Goal: Transaction & Acquisition: Purchase product/service

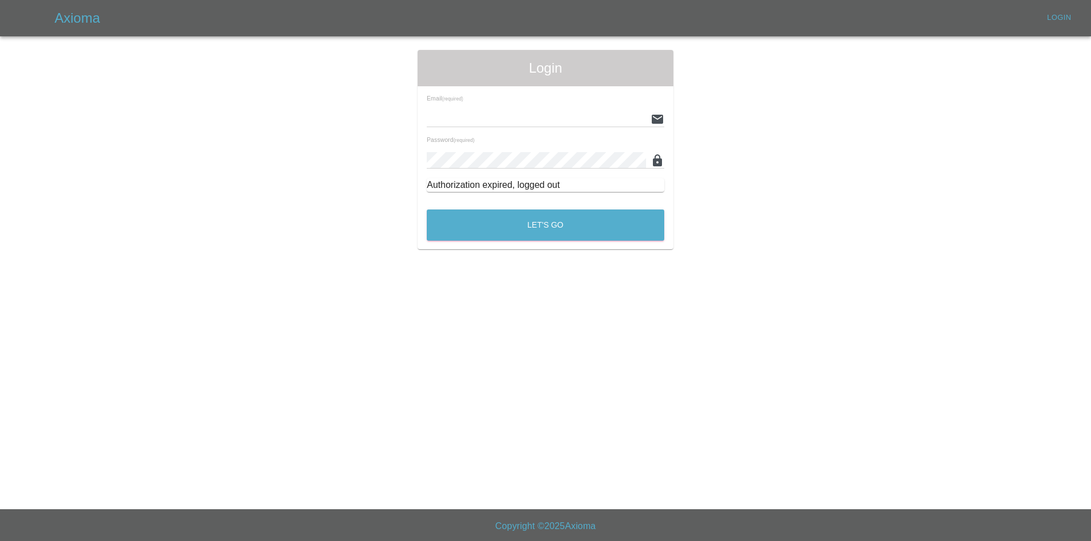
type input "tuncayhuseynov@gmail.com"
click at [452, 241] on div "Let's Go" at bounding box center [545, 222] width 239 height 43
click at [456, 231] on button "Let's Go" at bounding box center [545, 225] width 237 height 31
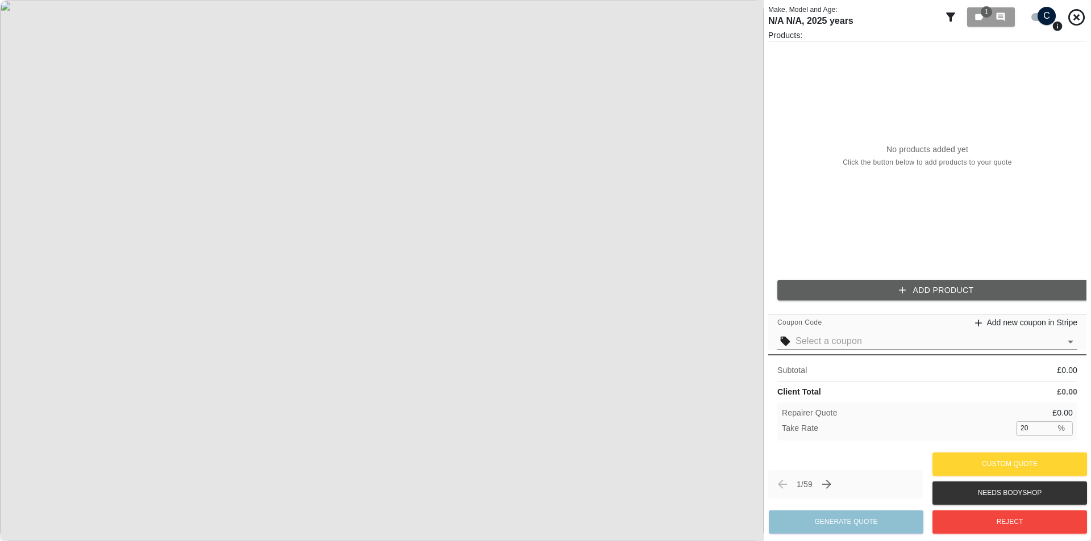
click at [750, 130] on img at bounding box center [381, 270] width 763 height 541
click at [757, 147] on img at bounding box center [381, 270] width 763 height 541
click at [807, 134] on div "No products added yet Click the button below to add products to your quote" at bounding box center [927, 155] width 318 height 229
click at [826, 286] on button "Add Product" at bounding box center [936, 290] width 318 height 21
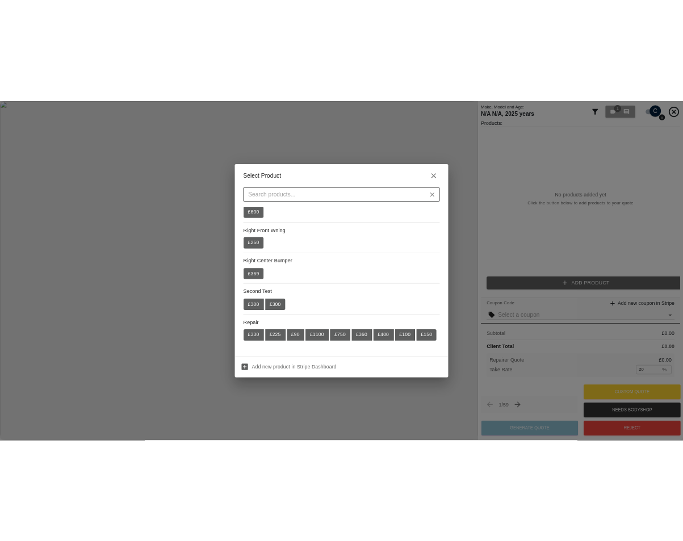
scroll to position [393, 0]
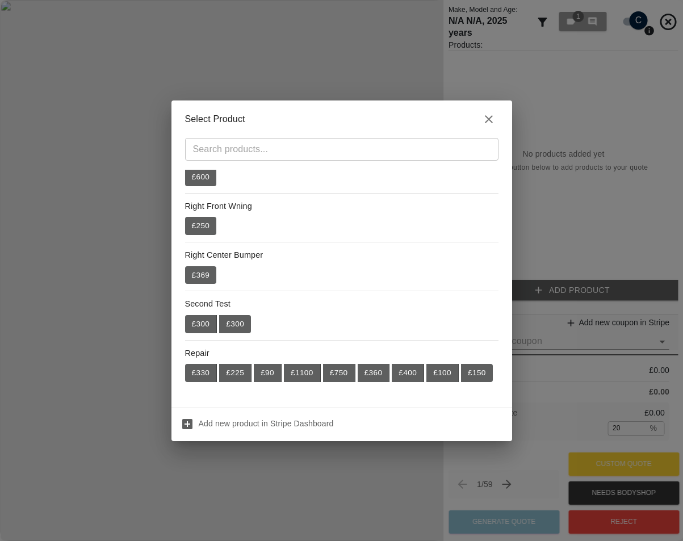
click at [550, 178] on div "Select Product ​ 57 £ 57 Motor £ 900 Right Rear Door £ 750 Left Front Door £ 70…" at bounding box center [341, 270] width 683 height 541
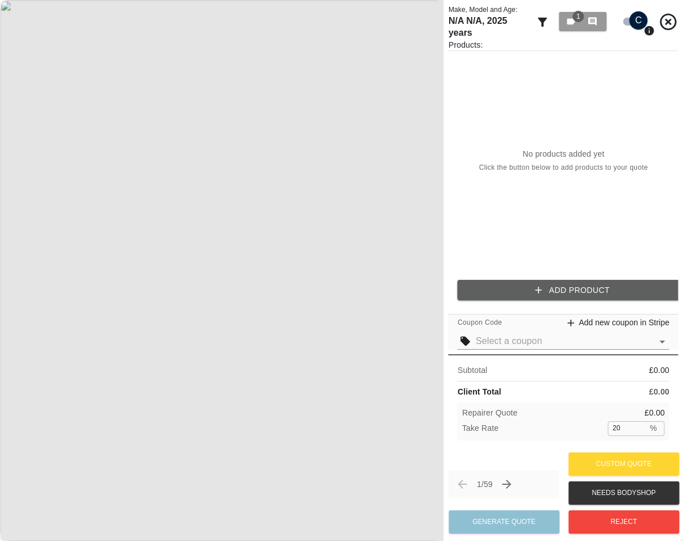
click at [619, 297] on button "Add Product" at bounding box center [573, 290] width 230 height 21
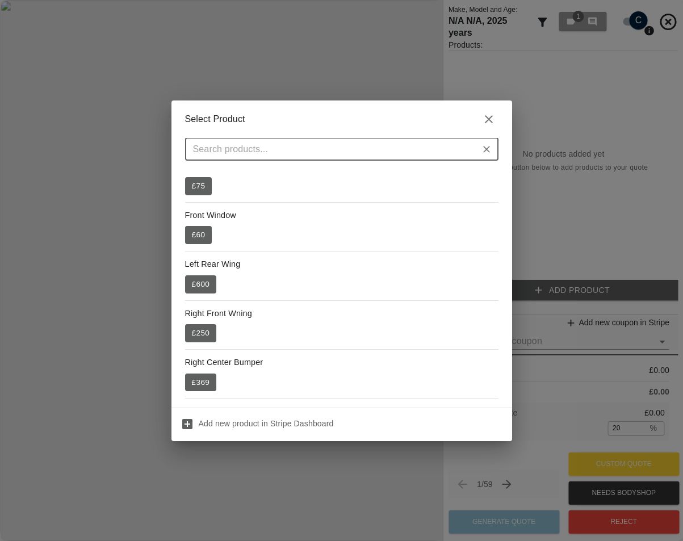
scroll to position [393, 0]
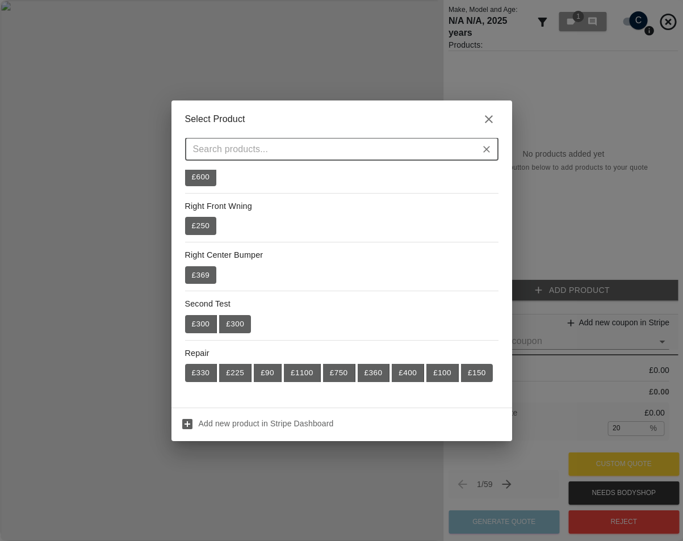
type input "s"
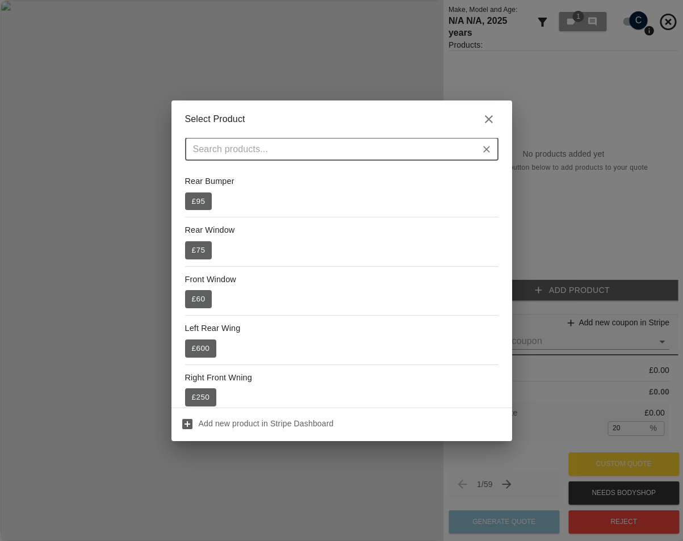
scroll to position [109, 0]
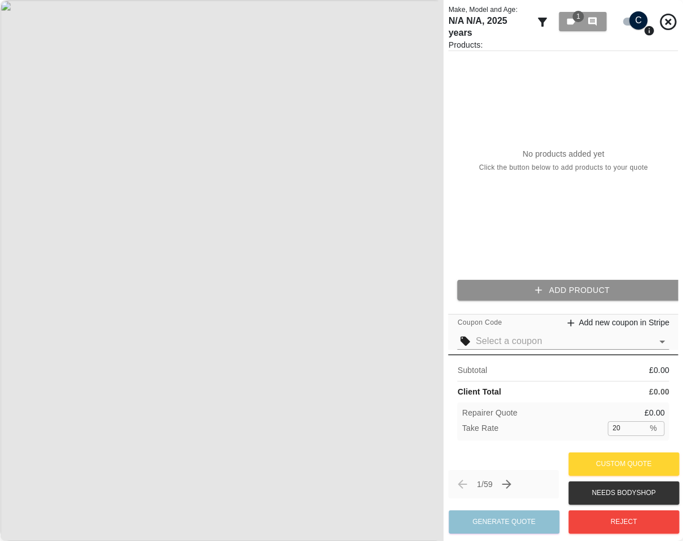
click at [566, 281] on button "Add Product" at bounding box center [573, 290] width 230 height 21
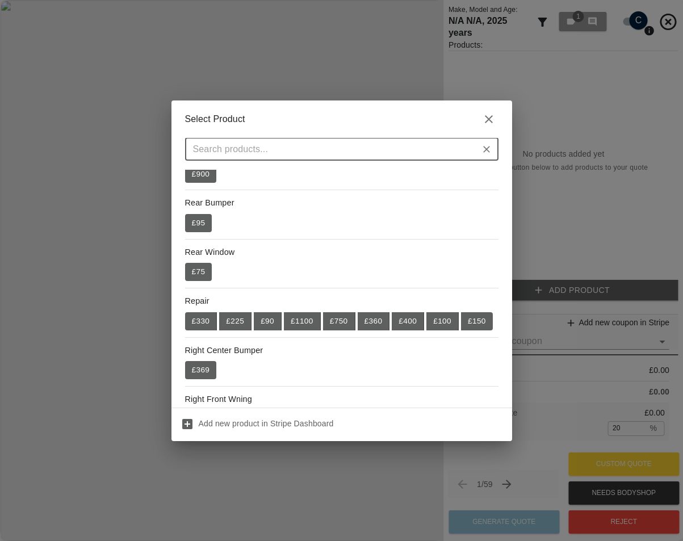
scroll to position [109, 0]
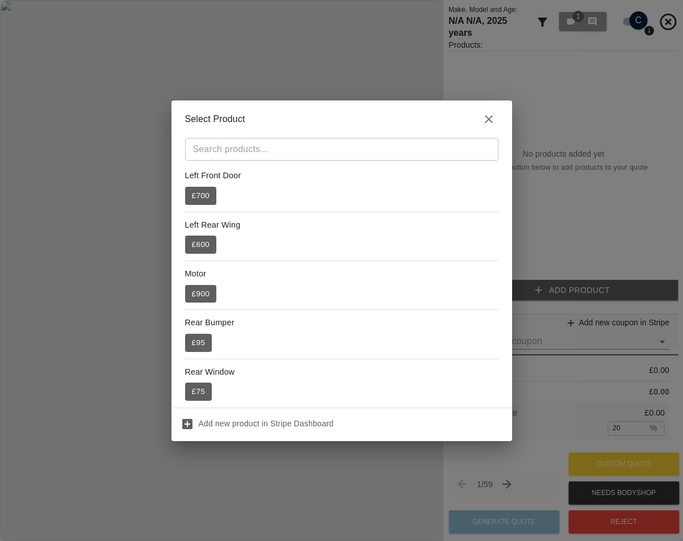
drag, startPoint x: 569, startPoint y: 179, endPoint x: 638, endPoint y: 211, distance: 76.2
click at [570, 179] on div "Select Product ​ 57 £ 57 Front Window £ 60 Left Front Door £ 700 Left Rear Wing…" at bounding box center [341, 270] width 683 height 541
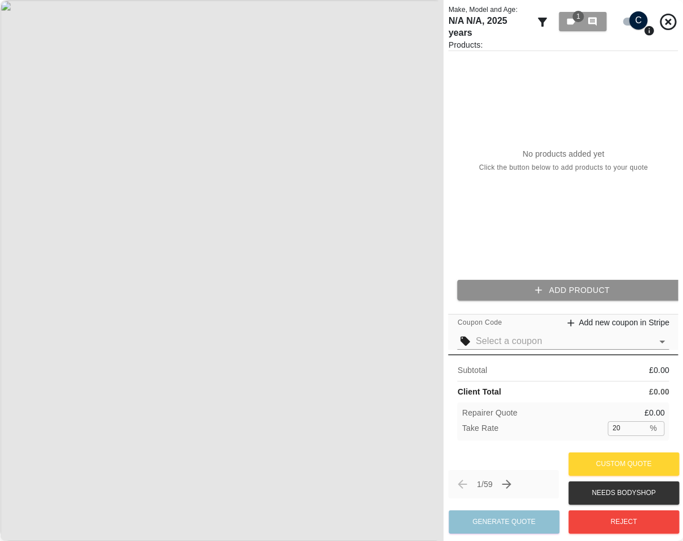
click at [634, 287] on button "Add Product" at bounding box center [573, 290] width 230 height 21
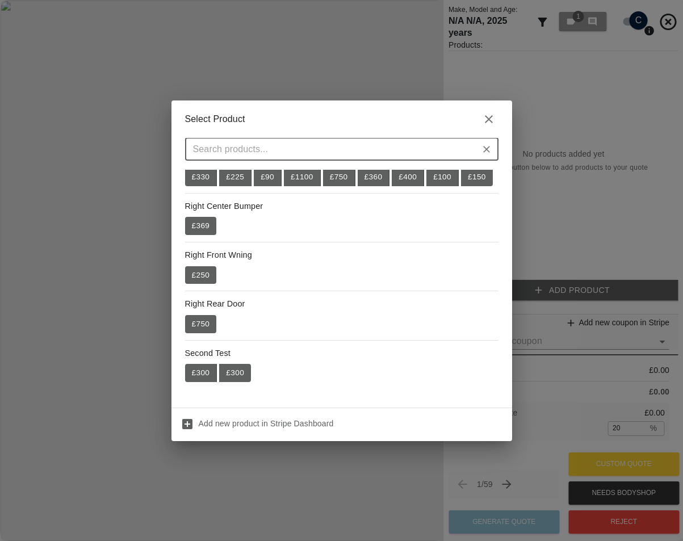
scroll to position [393, 0]
click at [496, 111] on h2 "Select Product" at bounding box center [342, 119] width 341 height 37
click at [491, 116] on icon "button" at bounding box center [489, 119] width 8 height 8
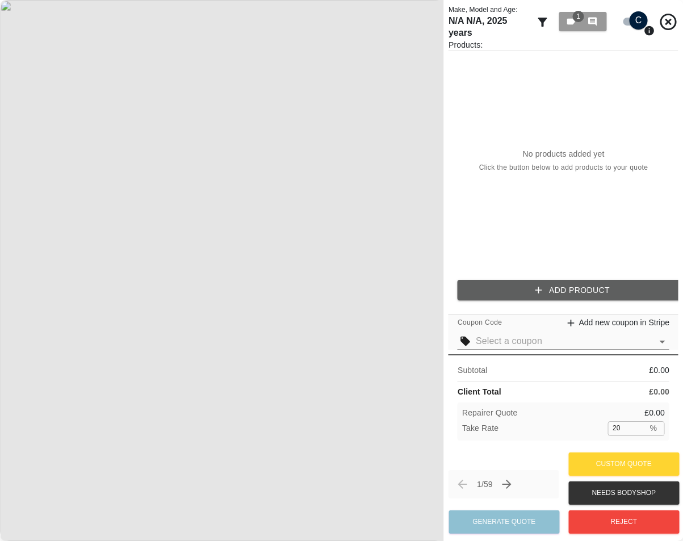
click at [581, 294] on button "Add Product" at bounding box center [573, 290] width 230 height 21
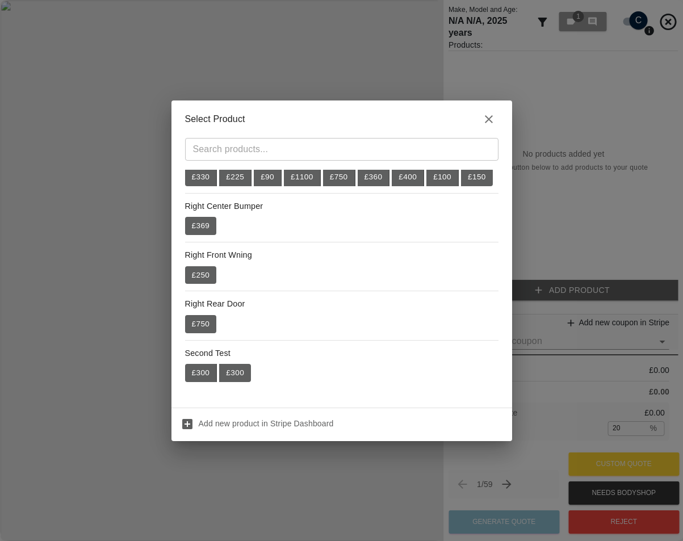
click at [402, 187] on li "Repair £ 330 £ 225 £ 90 £ 1100 £ 750 £ 360 £ 400 £ 100 £ 150" at bounding box center [342, 168] width 314 height 49
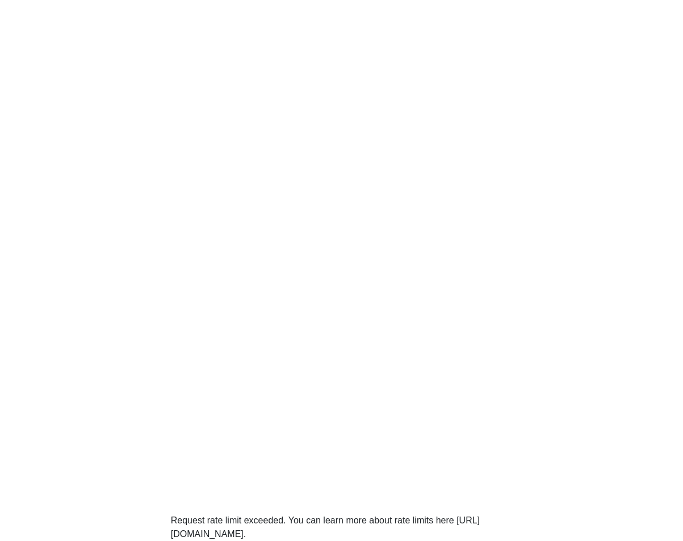
click at [390, 171] on div "Request rate limit exceeded. You can learn more about rate limits here [URL][DO…" at bounding box center [341, 270] width 683 height 541
click at [411, 114] on div "Request rate limit exceeded. You can learn more about rate limits here [URL][DO…" at bounding box center [341, 270] width 683 height 541
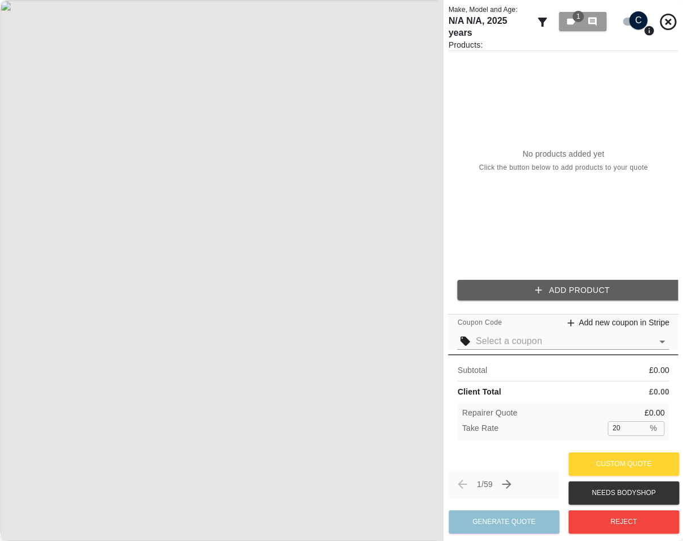
click at [584, 282] on button "Add Product" at bounding box center [573, 290] width 230 height 21
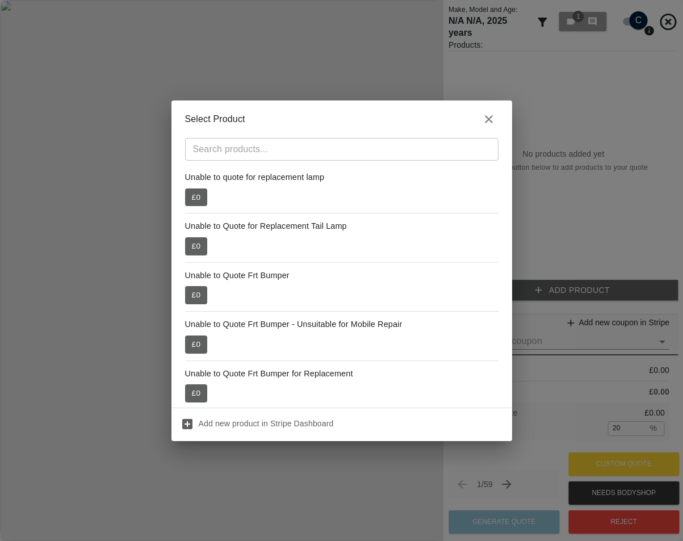
scroll to position [24000, 0]
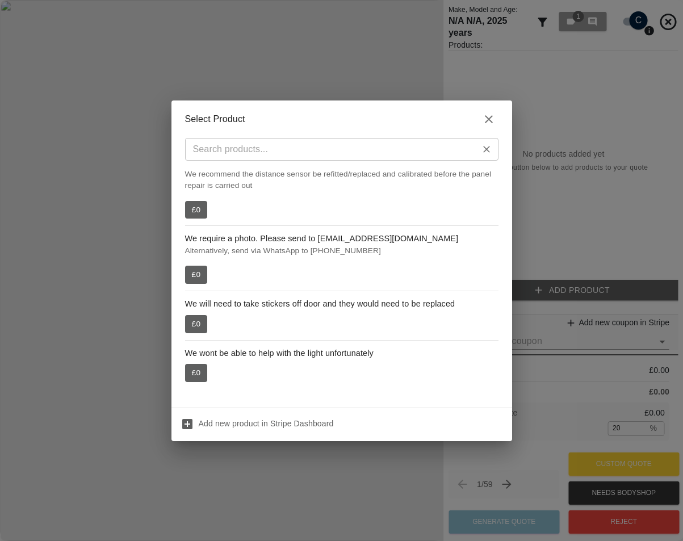
click at [305, 145] on input "text" at bounding box center [333, 149] width 288 height 16
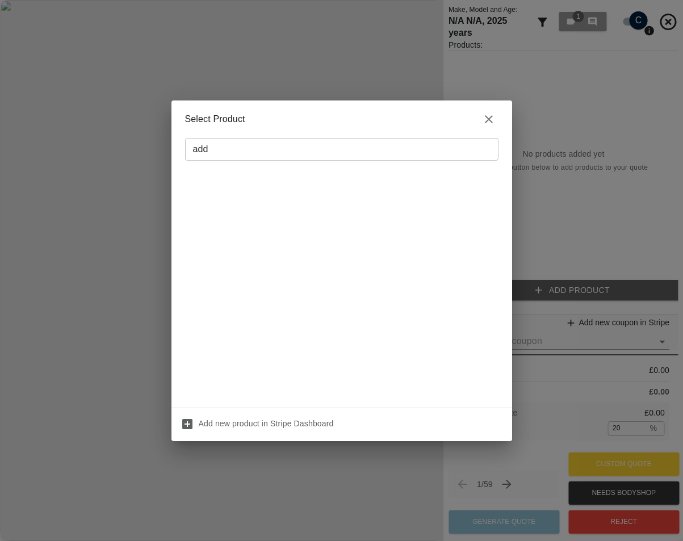
drag, startPoint x: 510, startPoint y: 393, endPoint x: 513, endPoint y: 139, distance: 254.5
click at [513, 139] on div "Select Product add ​ Add new product in Stripe Dashboard" at bounding box center [341, 270] width 683 height 541
click at [323, 154] on input "add" at bounding box center [333, 149] width 288 height 16
type input "a"
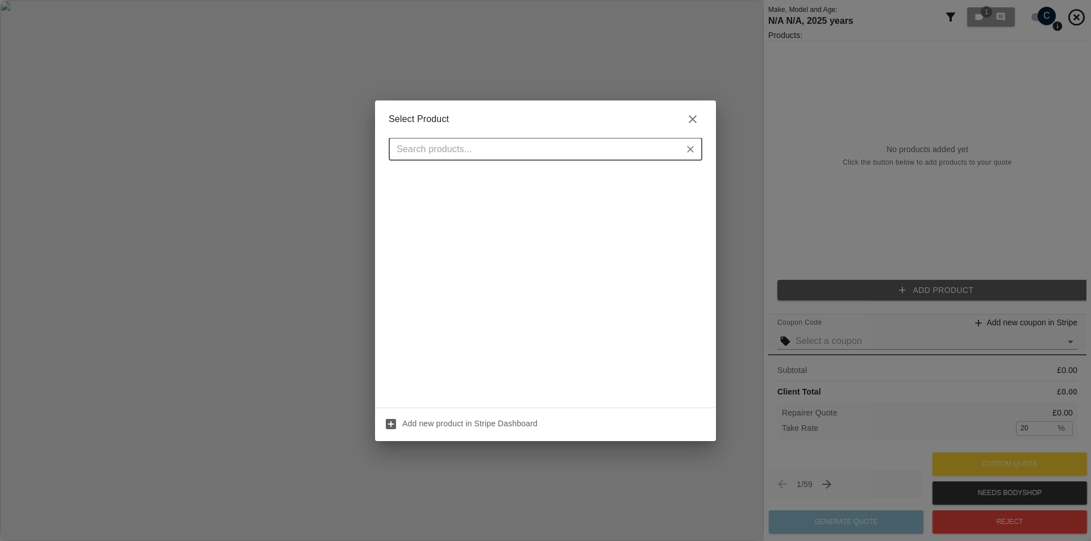
click at [523, 148] on input "text" at bounding box center [536, 149] width 288 height 16
type input "add"
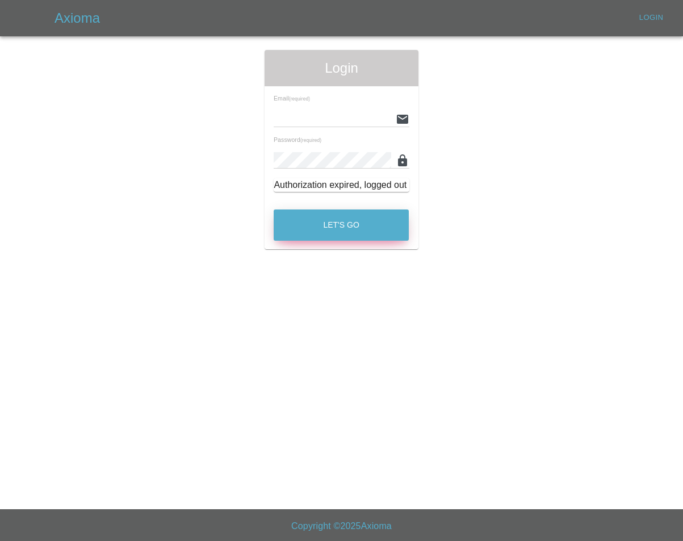
type input "tuncayhuseynov@gmail.com"
click at [386, 212] on button "Let's Go" at bounding box center [341, 225] width 135 height 31
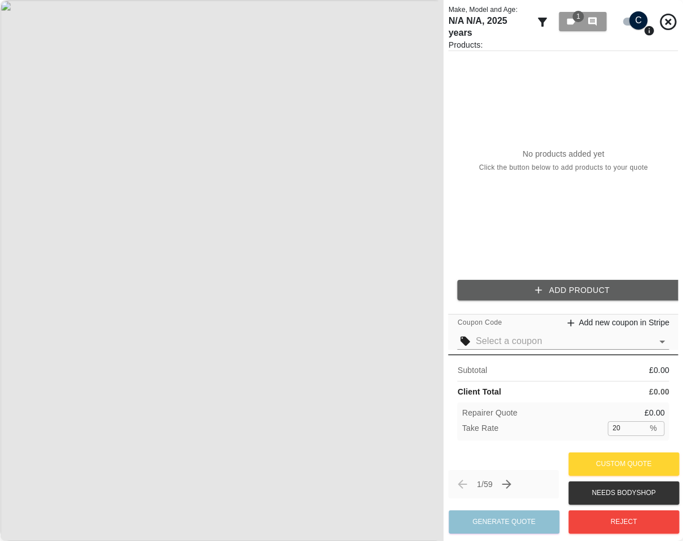
click at [542, 282] on button "Add Product" at bounding box center [573, 290] width 230 height 21
click at [540, 280] on button "Add Product" at bounding box center [573, 290] width 230 height 21
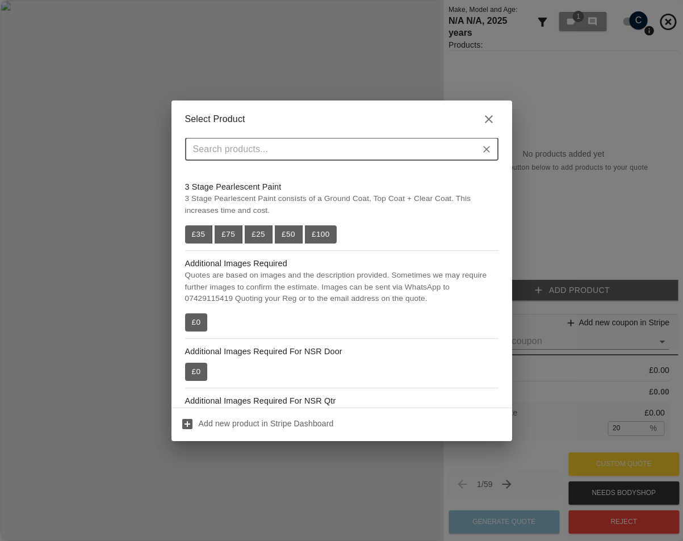
click at [279, 139] on div "​" at bounding box center [342, 149] width 314 height 23
type input "add"
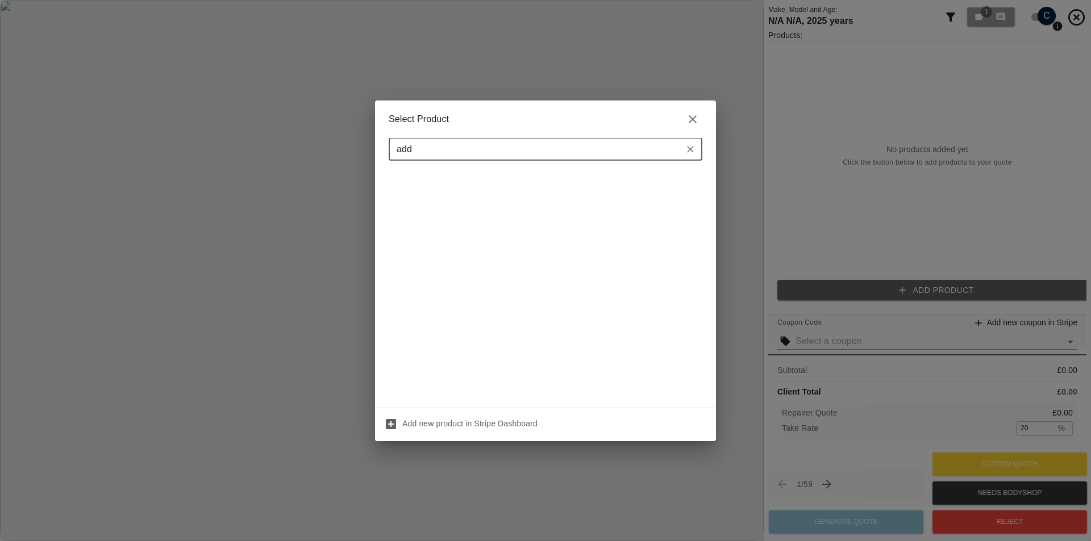
click at [470, 157] on input "add" at bounding box center [536, 149] width 288 height 16
click at [683, 107] on h2 "Select Product" at bounding box center [545, 119] width 341 height 37
click at [683, 120] on icon "button" at bounding box center [692, 119] width 8 height 8
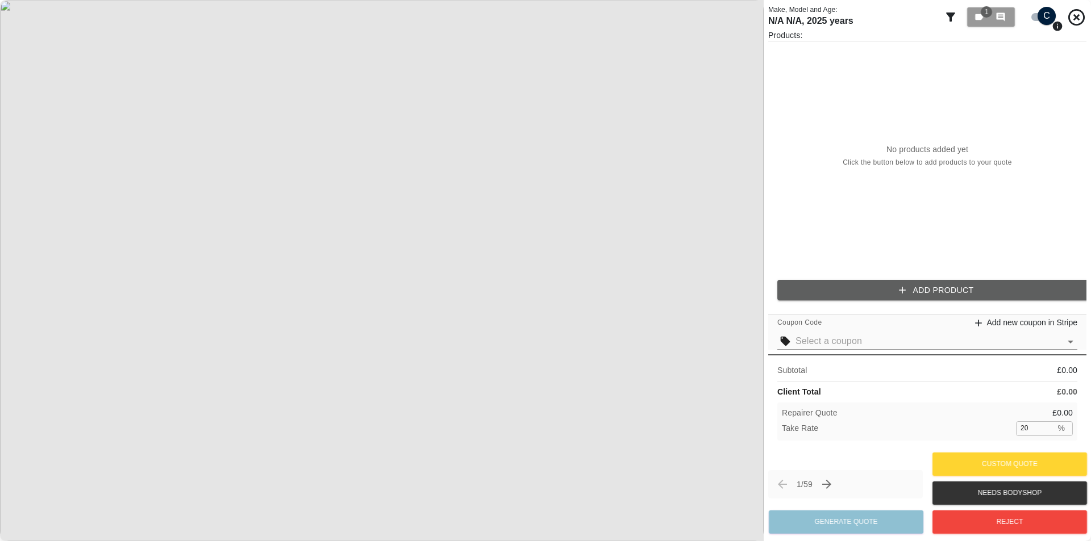
click at [683, 282] on button "Add Product" at bounding box center [936, 290] width 318 height 21
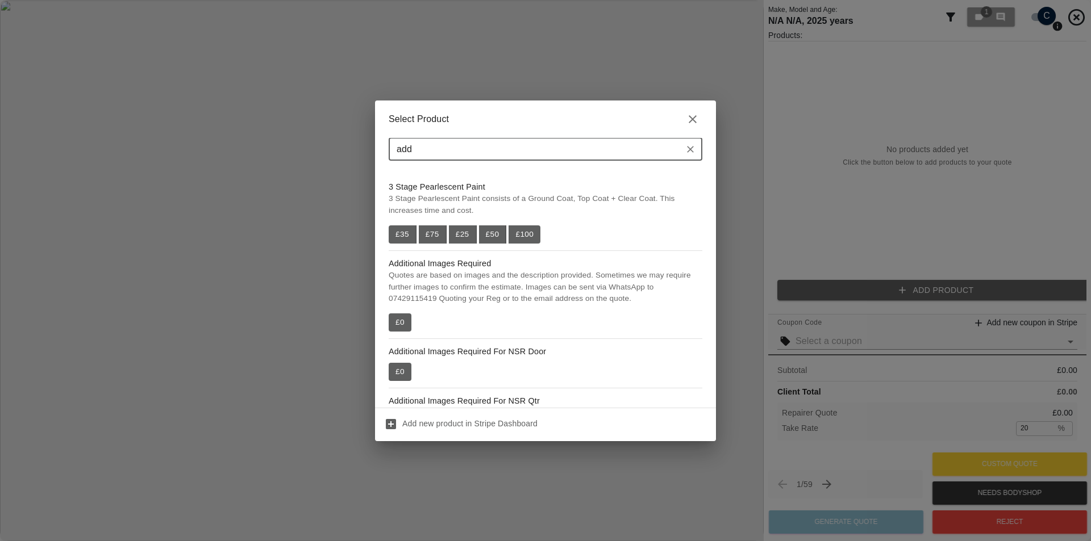
drag, startPoint x: 735, startPoint y: 374, endPoint x: 730, endPoint y: 366, distance: 8.7
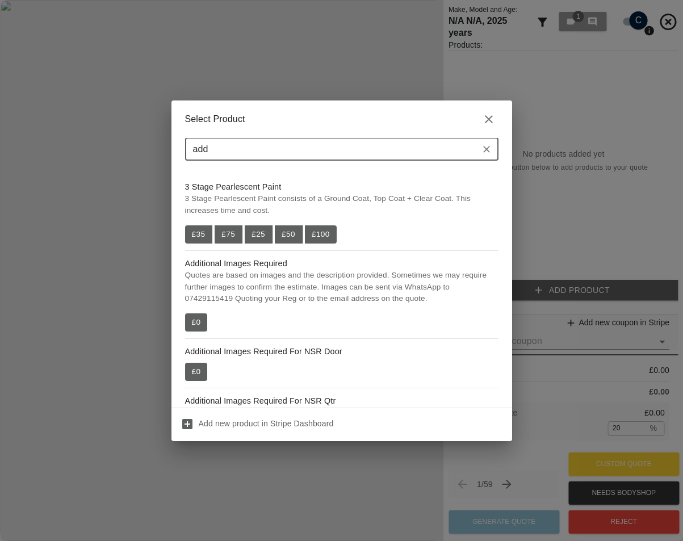
click at [255, 151] on input "add" at bounding box center [333, 149] width 288 height 16
type input "additional"
click at [275, 152] on input "text" at bounding box center [333, 149] width 288 height 16
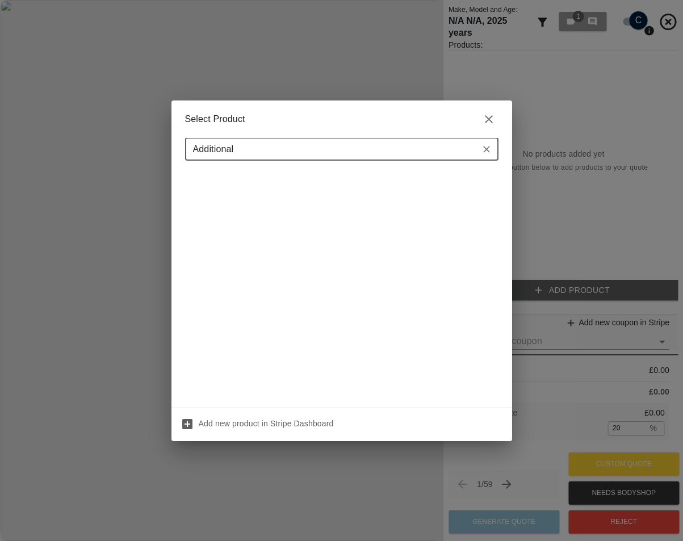
type input "Additional"
click at [247, 144] on input "Additional" at bounding box center [333, 149] width 288 height 16
click at [486, 145] on icon "Clear" at bounding box center [486, 149] width 11 height 11
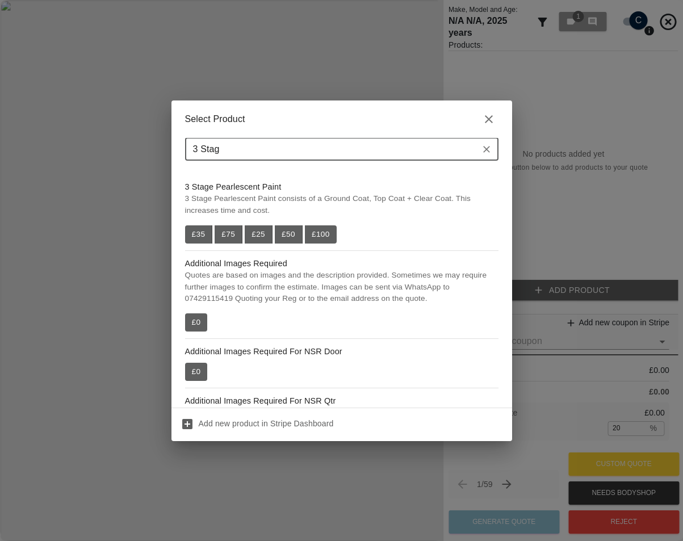
type input "3 Stage"
type input "Additional Images"
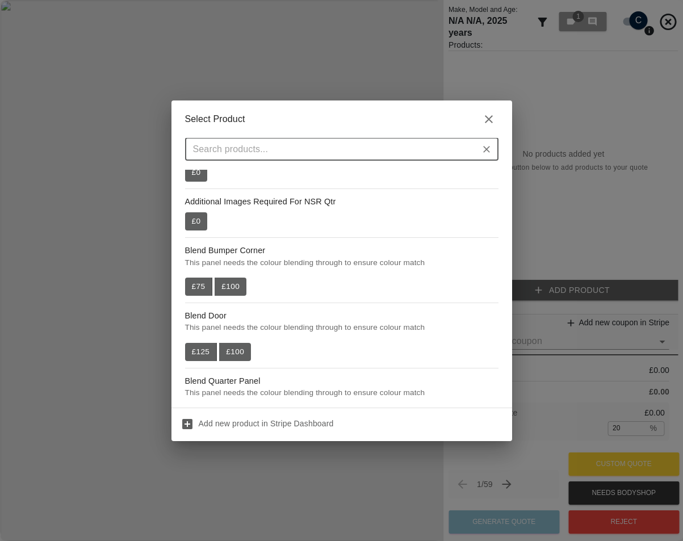
scroll to position [227, 0]
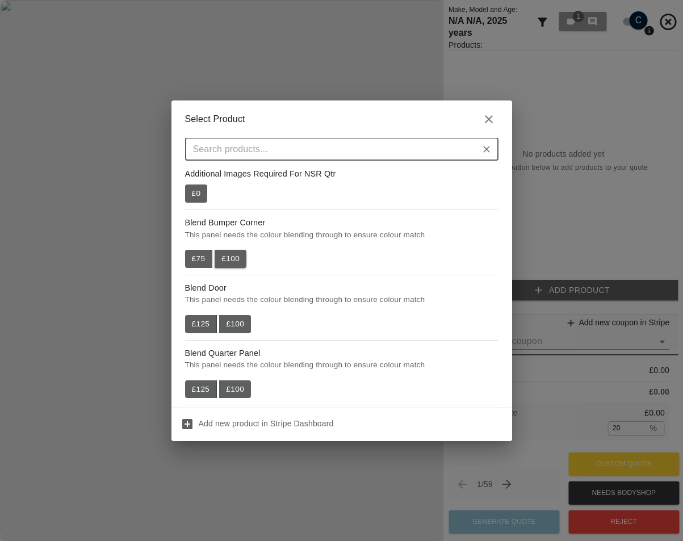
click at [225, 260] on button "£ 100" at bounding box center [231, 259] width 32 height 18
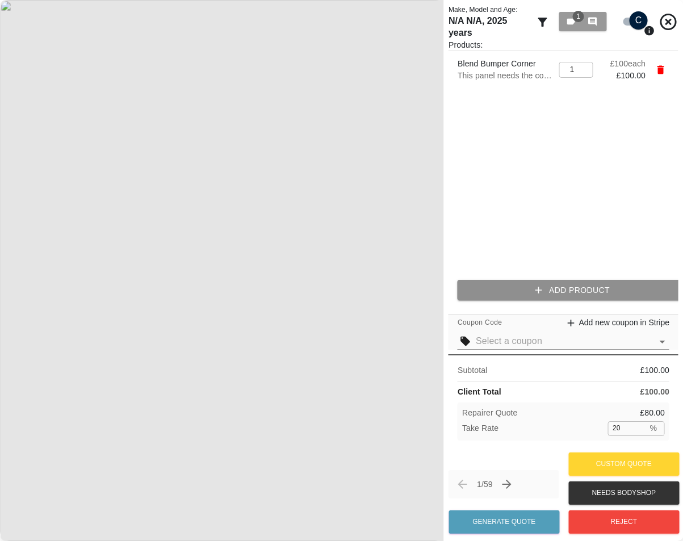
click at [569, 298] on button "Add Product" at bounding box center [573, 290] width 230 height 21
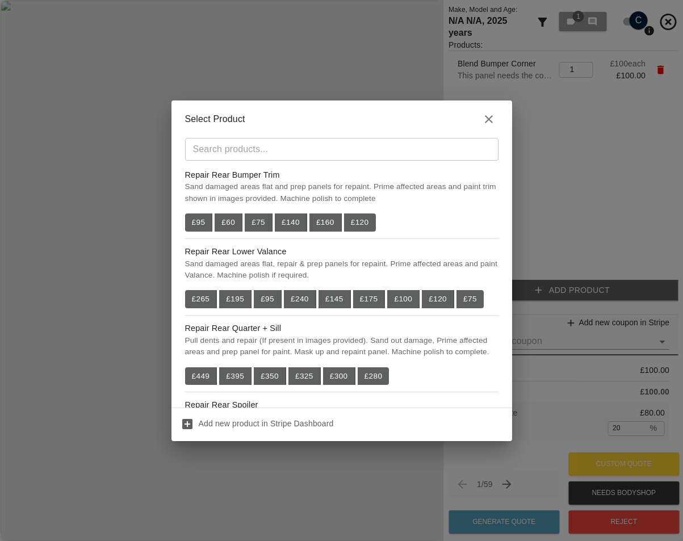
scroll to position [0, 0]
